Goal: Transaction & Acquisition: Purchase product/service

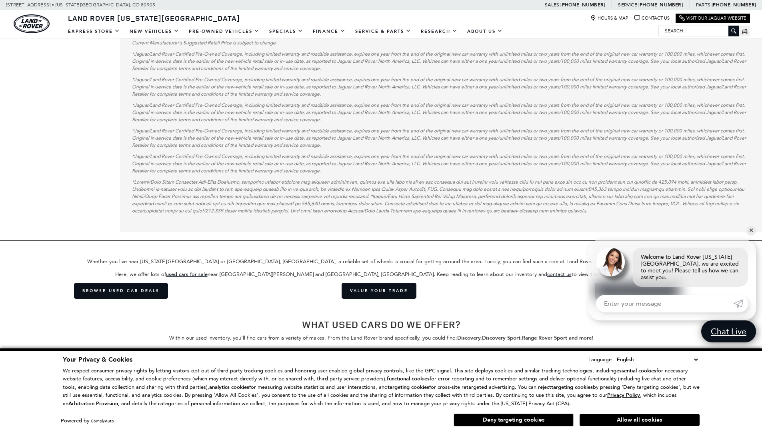
scroll to position [1553, 0]
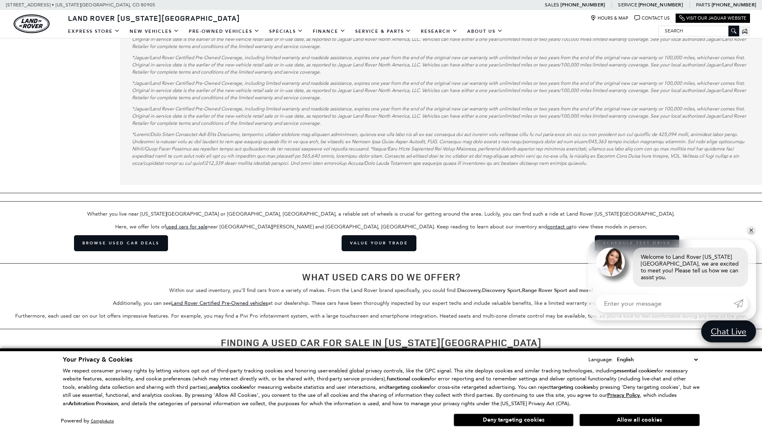
scroll to position [1508, 0]
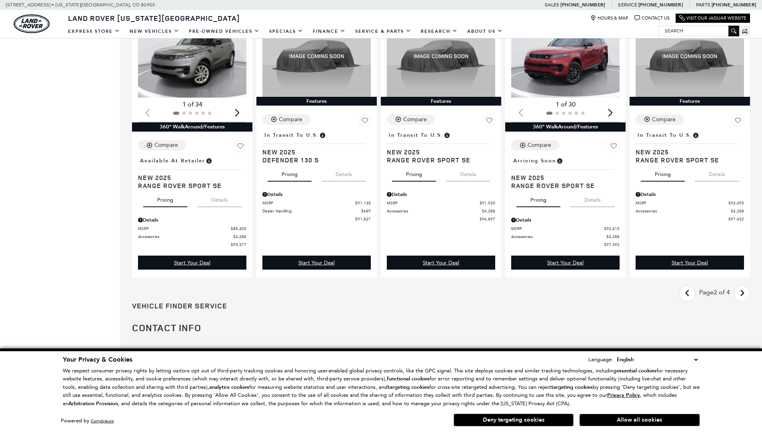
scroll to position [0, 1]
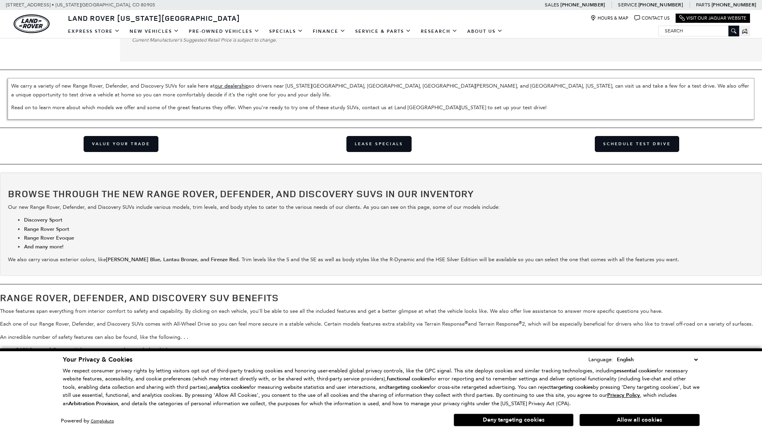
scroll to position [1055, 0]
